Goal: Information Seeking & Learning: Learn about a topic

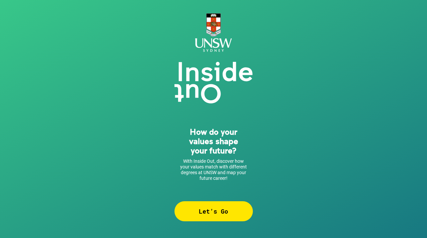
click at [200, 217] on div "Let’s Go" at bounding box center [214, 211] width 78 height 20
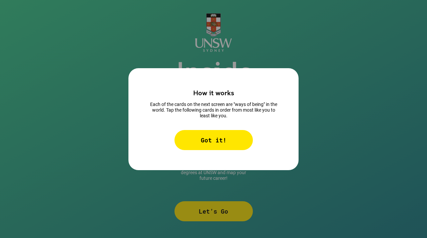
click at [240, 139] on div "Got it!" at bounding box center [214, 140] width 78 height 20
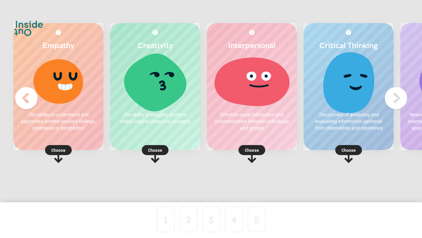
scroll to position [3, 0]
click at [394, 100] on img at bounding box center [396, 98] width 27 height 27
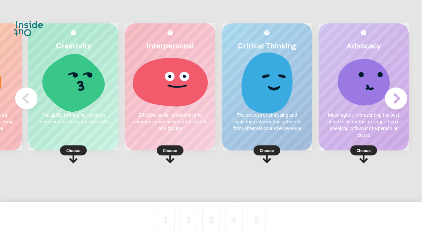
click at [394, 100] on img at bounding box center [396, 98] width 27 height 27
click at [23, 99] on img at bounding box center [26, 98] width 27 height 27
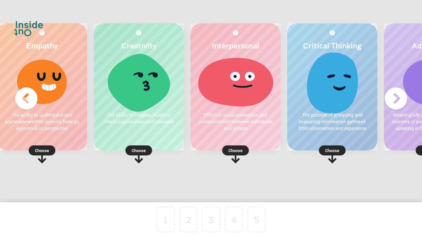
scroll to position [0, 0]
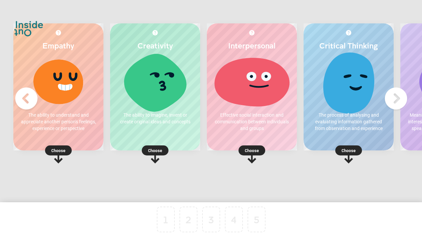
click at [59, 151] on p "Choose" at bounding box center [58, 150] width 90 height 7
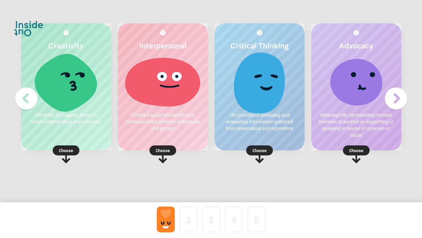
click at [355, 150] on p "Choose" at bounding box center [356, 150] width 90 height 7
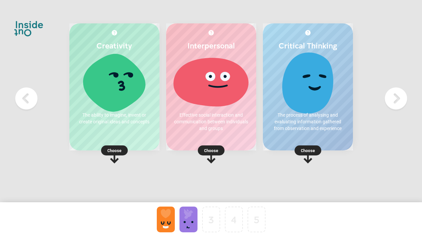
click at [117, 151] on p "Choose" at bounding box center [114, 150] width 90 height 7
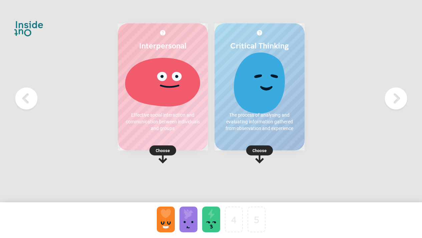
click at [252, 150] on rect at bounding box center [259, 150] width 27 height 10
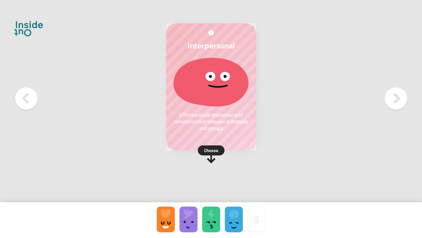
click at [222, 150] on rect at bounding box center [211, 150] width 27 height 10
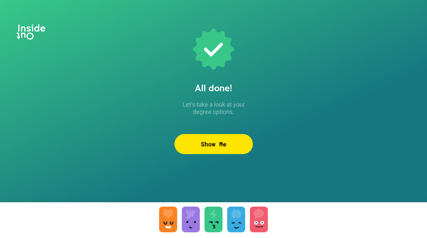
click at [238, 148] on div "Show Me" at bounding box center [214, 144] width 78 height 20
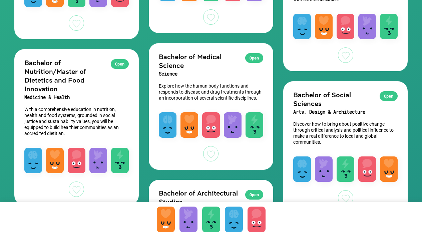
scroll to position [605, 0]
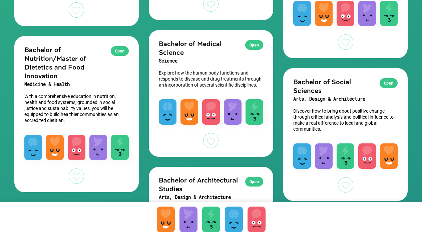
click at [216, 218] on div at bounding box center [211, 219] width 18 height 26
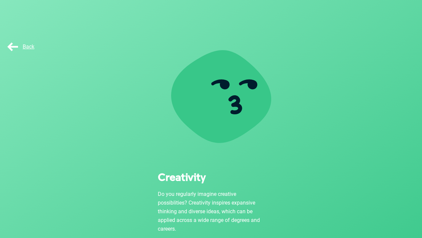
scroll to position [58, 0]
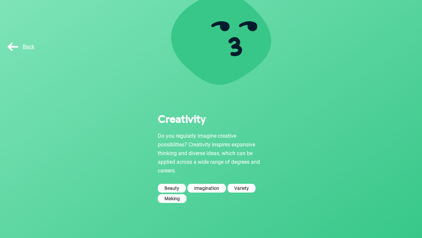
click at [21, 45] on span "Back" at bounding box center [20, 46] width 28 height 6
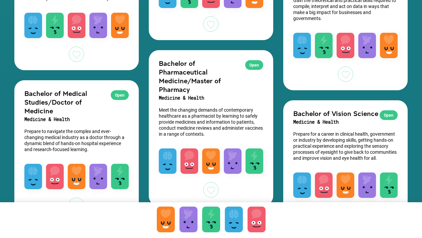
scroll to position [1462, 0]
